Goal: Entertainment & Leisure: Consume media (video, audio)

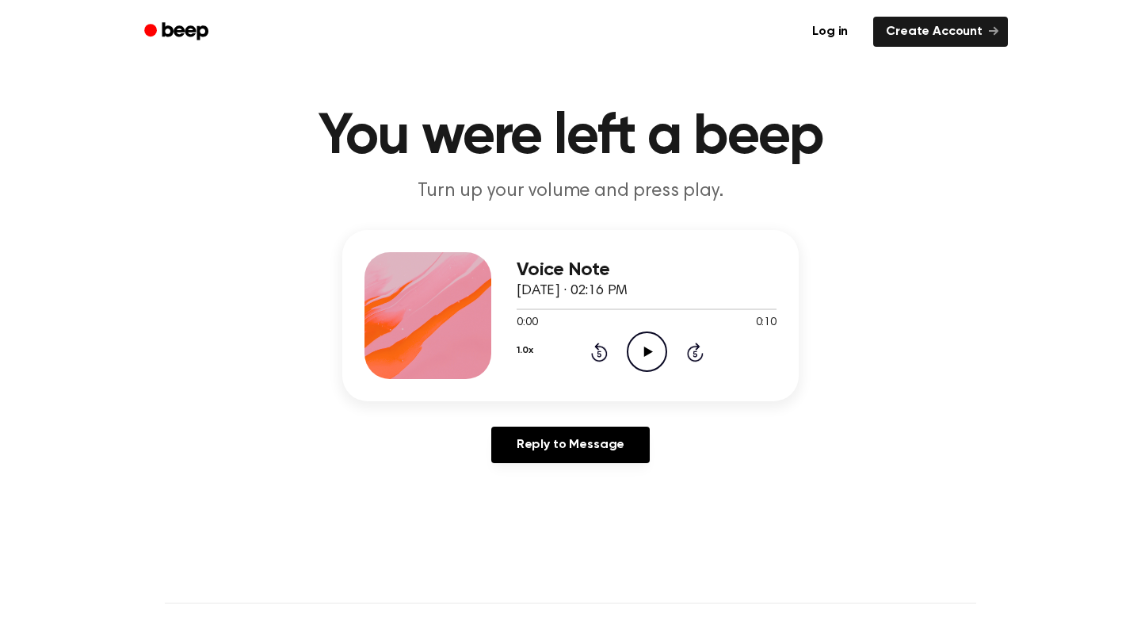
scroll to position [21, 0]
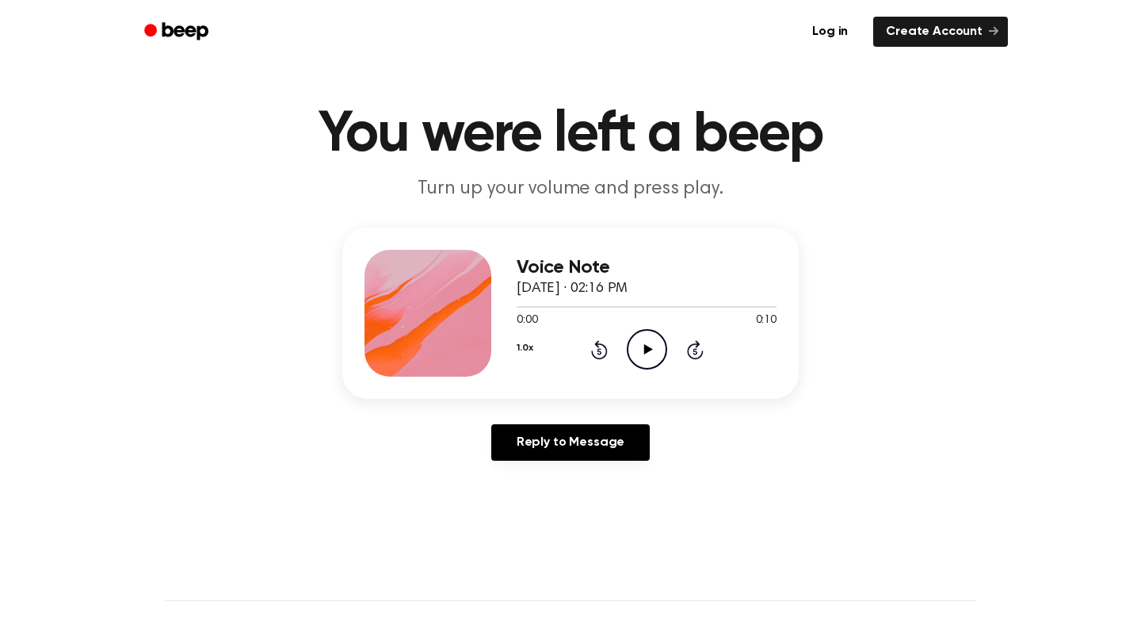
click at [649, 352] on icon "Play Audio" at bounding box center [647, 349] width 40 height 40
click at [762, 165] on header "You were left a beep Turn up your volume and press play." at bounding box center [570, 154] width 1103 height 96
click at [651, 354] on icon "Play Audio" at bounding box center [647, 349] width 40 height 40
click at [644, 348] on icon at bounding box center [647, 349] width 7 height 10
click at [644, 346] on icon at bounding box center [648, 349] width 9 height 10
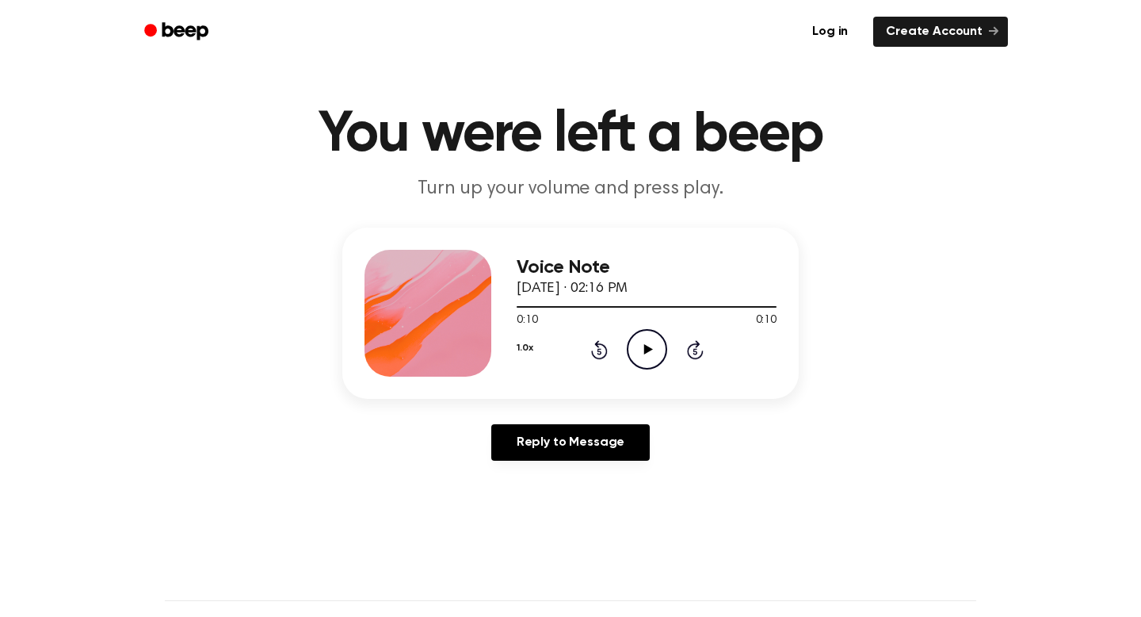
click at [648, 350] on icon at bounding box center [648, 349] width 9 height 10
